Goal: Task Accomplishment & Management: Use online tool/utility

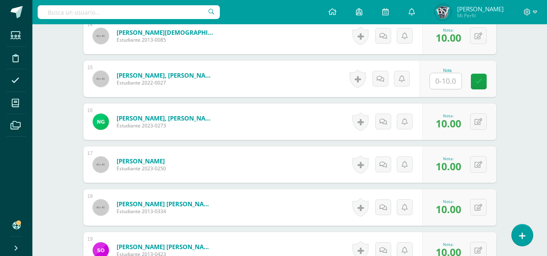
scroll to position [748, 0]
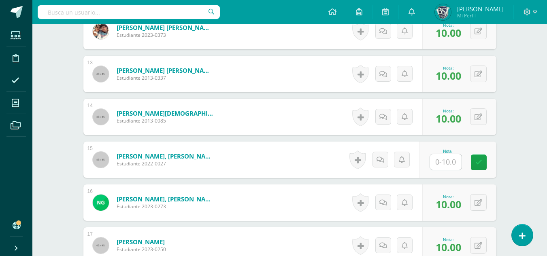
click at [456, 162] on input "text" at bounding box center [446, 162] width 32 height 16
type input "8"
click at [514, 141] on div "Taller de Escritura Sexto Primaria "B" Herramientas Detalle de asistencias Acti…" at bounding box center [289, 52] width 514 height 1552
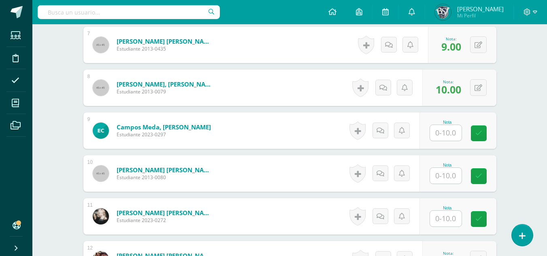
scroll to position [505, 0]
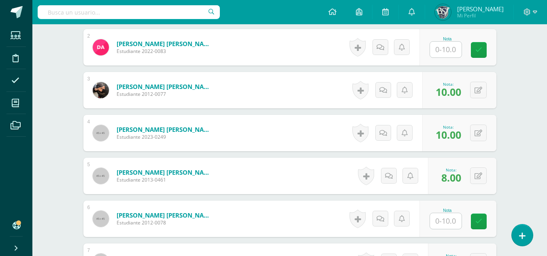
scroll to position [262, 0]
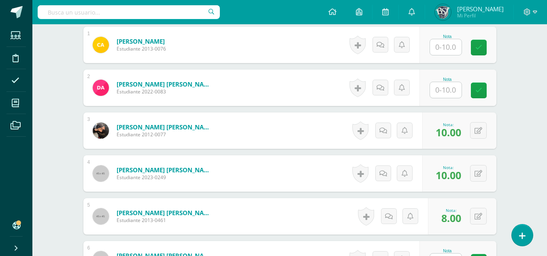
click at [450, 88] on input "text" at bounding box center [446, 90] width 32 height 16
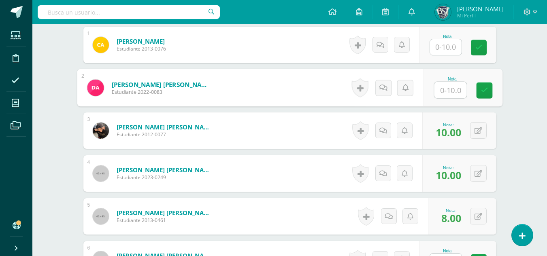
type input "8"
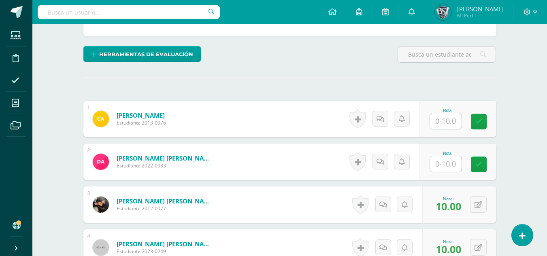
scroll to position [181, 0]
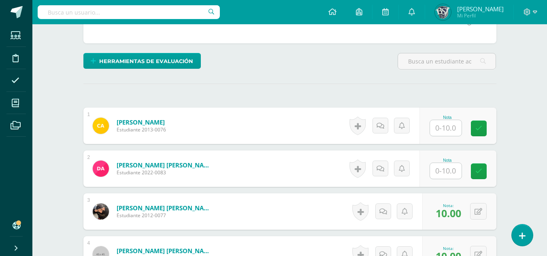
click at [454, 125] on input "text" at bounding box center [446, 128] width 32 height 16
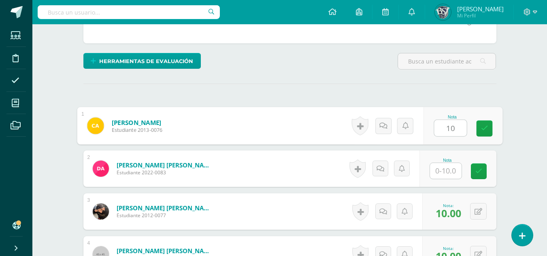
type input "10"
